Goal: Task Accomplishment & Management: Complete application form

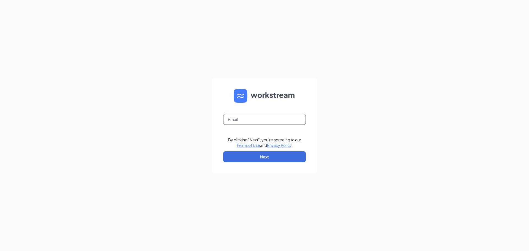
click at [252, 123] on input "text" at bounding box center [264, 119] width 83 height 11
type input "[PERSON_NAME][EMAIL_ADDRESS][PERSON_NAME][PERSON_NAME][DOMAIN_NAME]"
click at [257, 155] on button "Next" at bounding box center [264, 156] width 83 height 11
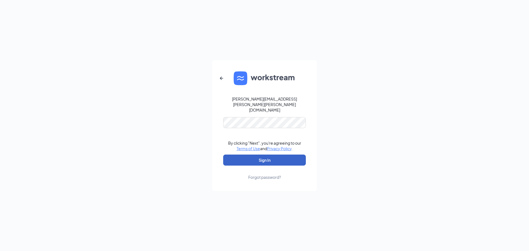
click at [265, 155] on button "Sign In" at bounding box center [264, 160] width 83 height 11
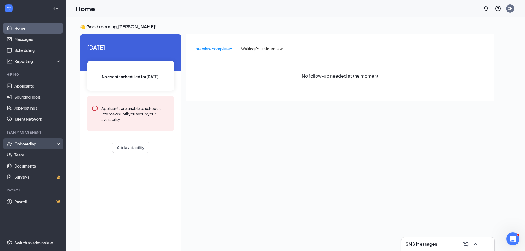
click at [53, 144] on div "Onboarding" at bounding box center [35, 144] width 42 height 6
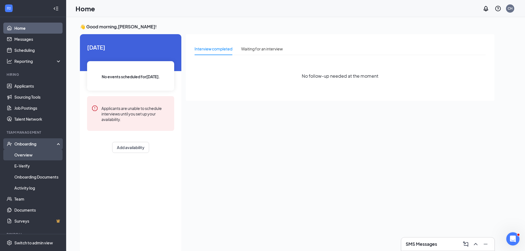
click at [25, 153] on link "Overview" at bounding box center [37, 154] width 47 height 11
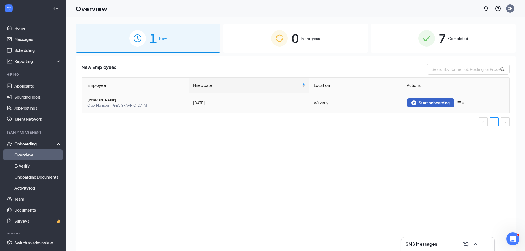
click at [420, 102] on div "Start onboarding" at bounding box center [430, 102] width 38 height 5
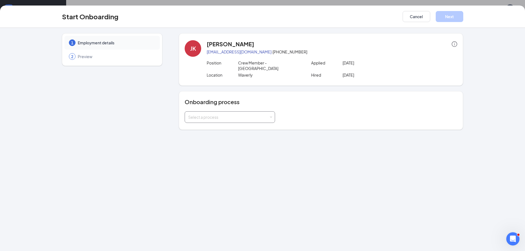
click at [224, 114] on div "Select a process" at bounding box center [228, 117] width 81 height 6
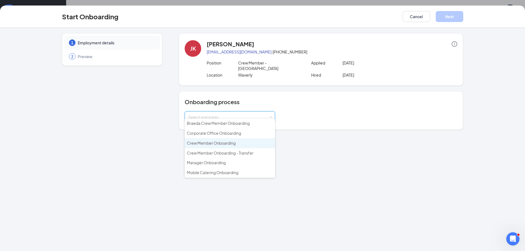
click at [244, 144] on li "Crew Member Onboarding" at bounding box center [230, 143] width 90 height 10
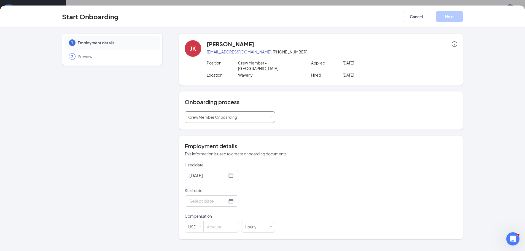
scroll to position [25, 0]
click at [227, 198] on div at bounding box center [211, 201] width 44 height 7
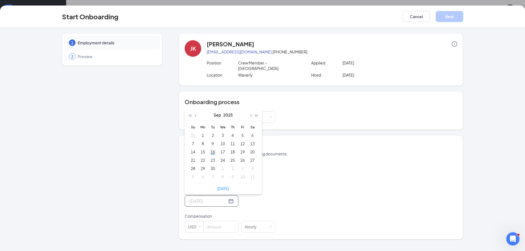
type input "[DATE]"
click at [213, 148] on div "16" at bounding box center [212, 151] width 7 height 7
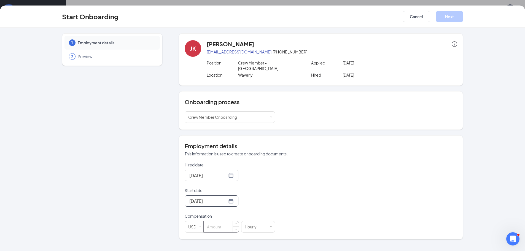
click at [226, 223] on input at bounding box center [221, 226] width 35 height 11
type input "16"
click at [359, 212] on div "Hired date [DATE] Start date [DATE] [DATE] Su Mo Tu We Th Fr Sa 31 1 2 3 4 5 6 …" at bounding box center [321, 197] width 272 height 71
click at [444, 15] on button "Next" at bounding box center [450, 16] width 28 height 11
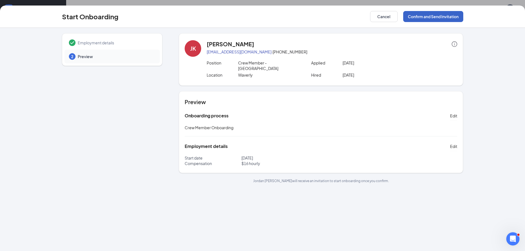
click at [435, 18] on button "Confirm and Send Invitation" at bounding box center [433, 16] width 60 height 11
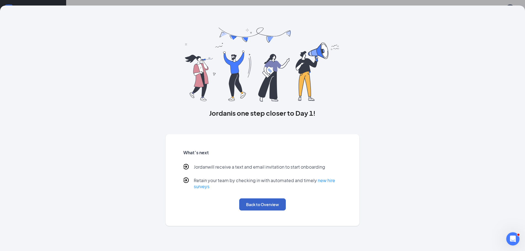
click at [261, 205] on button "Back to Overview" at bounding box center [262, 204] width 47 height 12
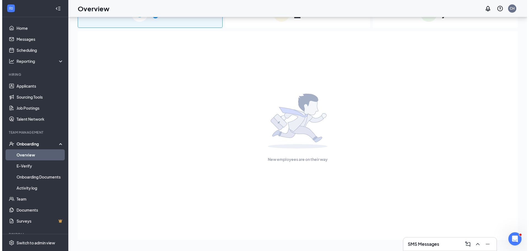
scroll to position [0, 0]
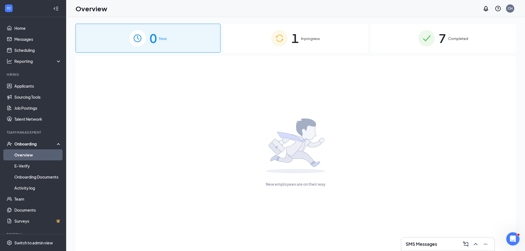
click at [296, 35] on span "1" at bounding box center [294, 38] width 7 height 19
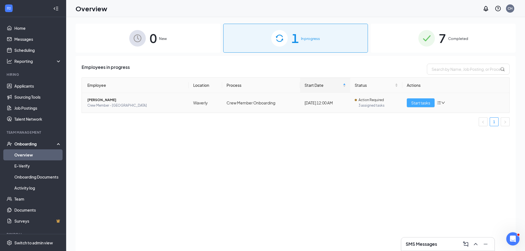
click at [414, 104] on span "Start tasks" at bounding box center [420, 103] width 19 height 6
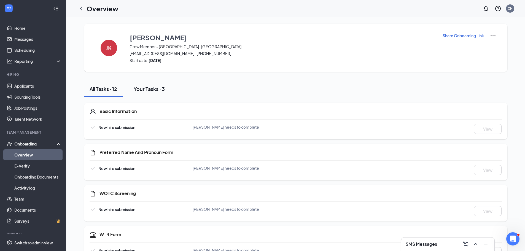
click at [148, 90] on div "Your Tasks · 3" at bounding box center [149, 88] width 31 height 7
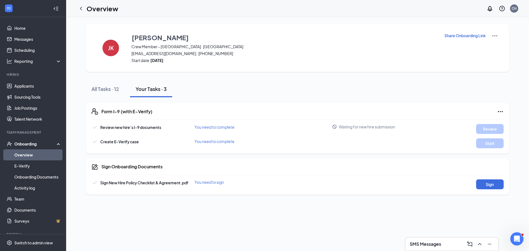
click at [180, 230] on div "[PERSON_NAME] Crew Member - [GEOGRAPHIC_DATA] · Waverly [EMAIL_ADDRESS][DOMAIN_…" at bounding box center [297, 134] width 463 height 234
click at [169, 21] on div "[PERSON_NAME] Crew Member - [GEOGRAPHIC_DATA] · Waverly [EMAIL_ADDRESS][DOMAIN_…" at bounding box center [297, 109] width 463 height 184
